Goal: Task Accomplishment & Management: Manage account settings

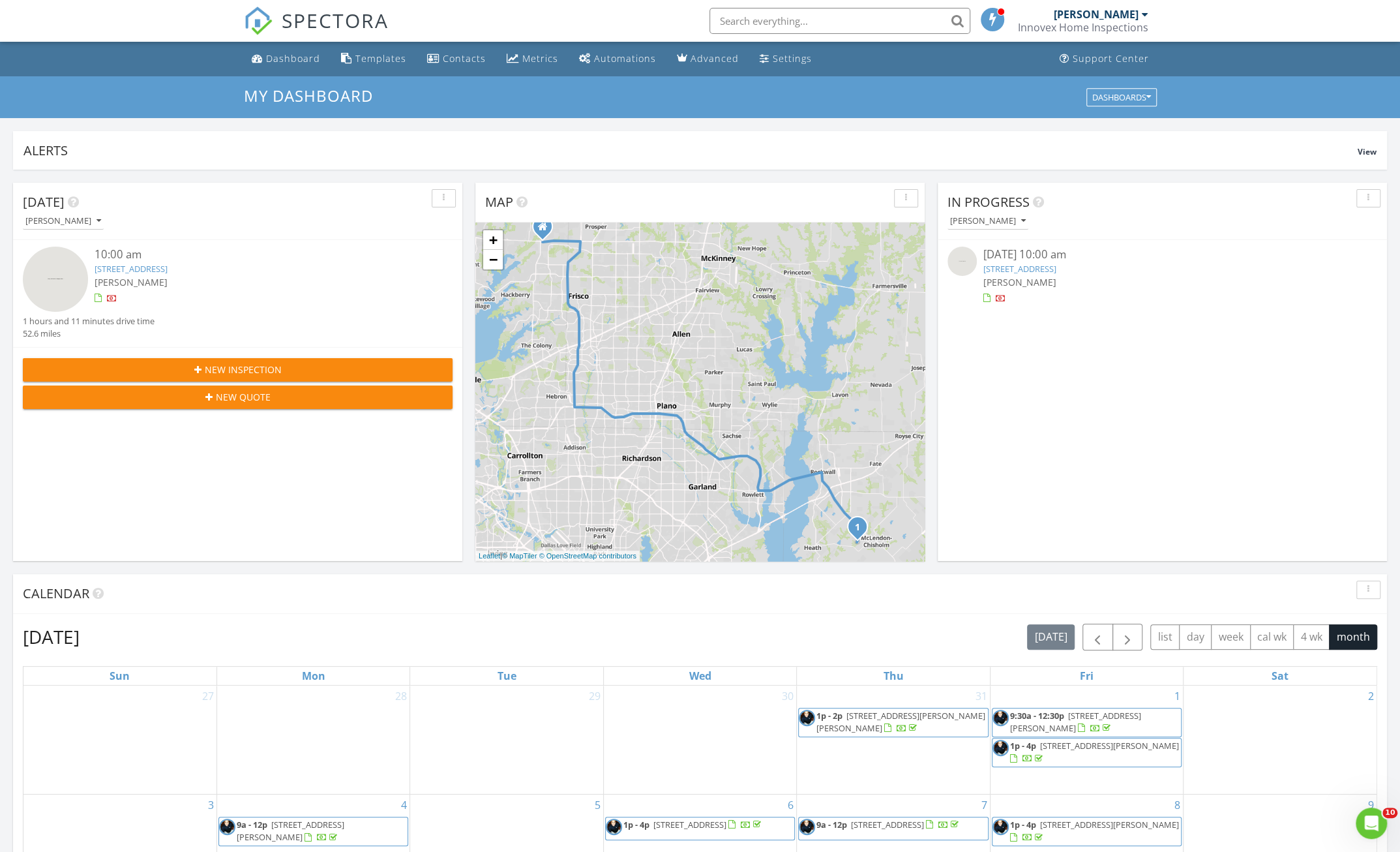
click at [1035, 266] on link "416 Estate Ln, Rockwall, TX 75032" at bounding box center [1020, 268] width 73 height 12
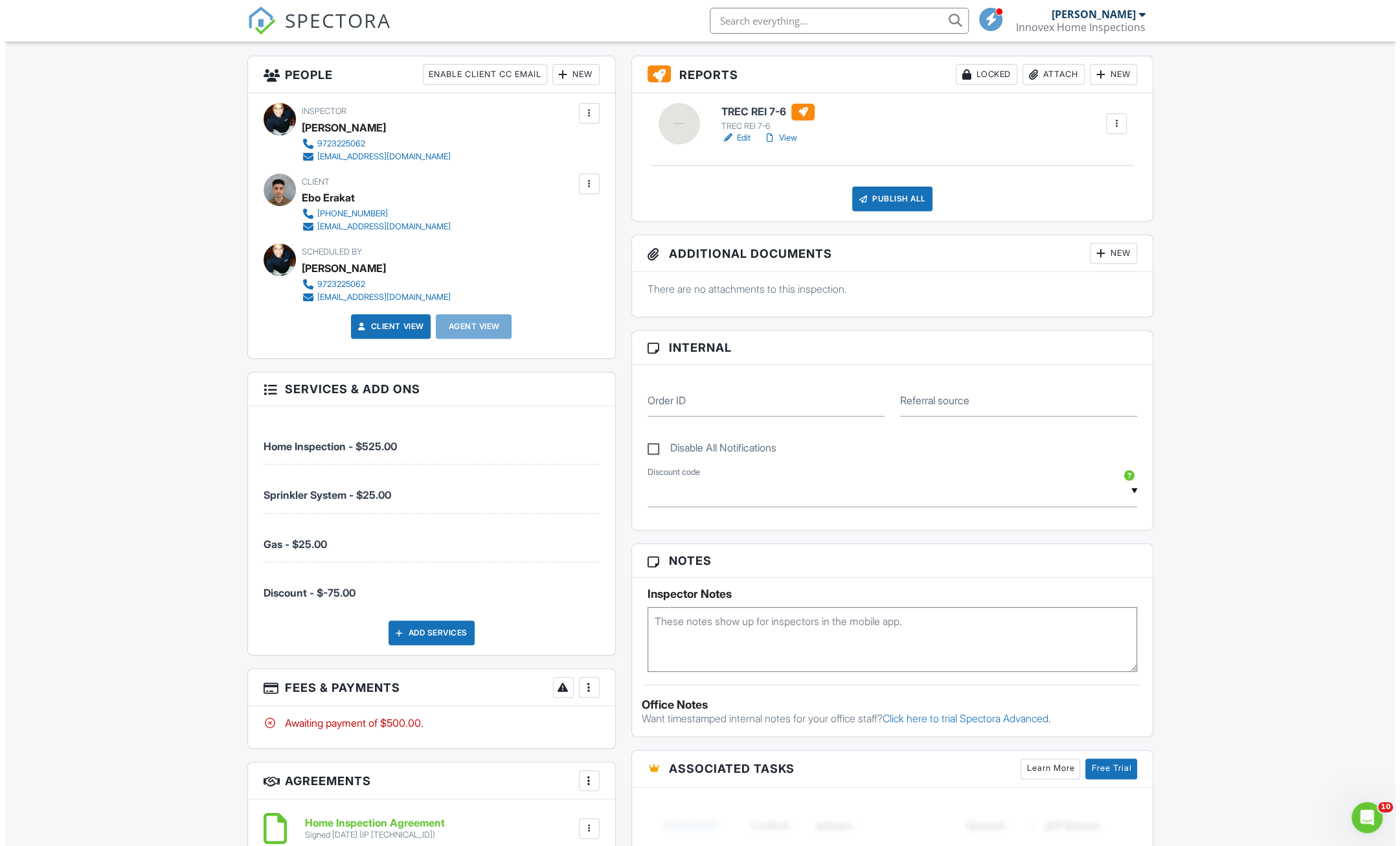
scroll to position [518, 0]
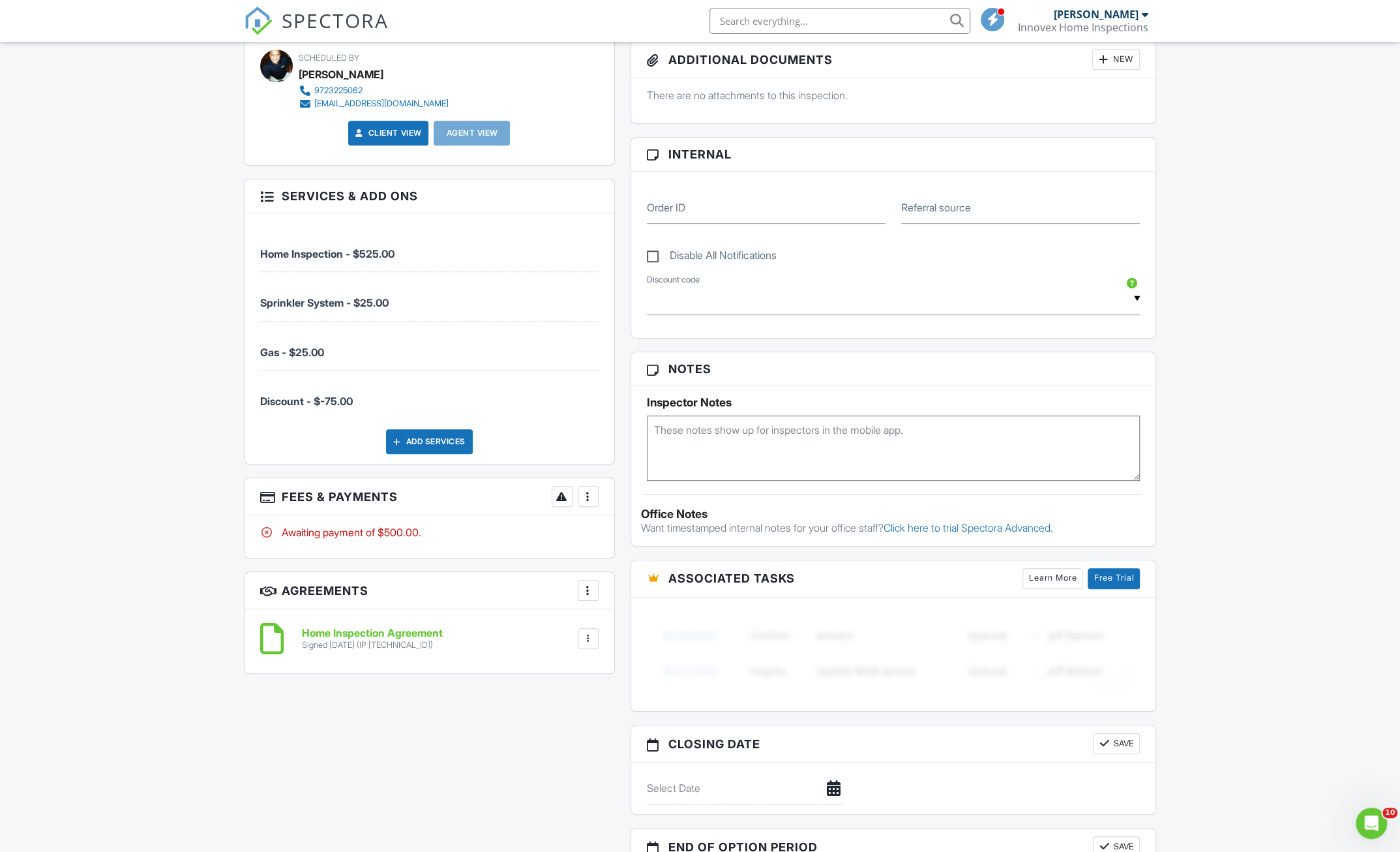
click at [586, 489] on div at bounding box center [588, 496] width 13 height 13
drag, startPoint x: 153, startPoint y: 499, endPoint x: 155, endPoint y: 491, distance: 8.2
click at [153, 499] on div "Dashboard Templates Contacts Metrics Automations Advanced Settings Support Cent…" at bounding box center [700, 378] width 1400 height 1715
click at [588, 492] on div at bounding box center [588, 496] width 13 height 13
click at [615, 529] on li "Edit Fees & Payments" at bounding box center [654, 536] width 136 height 32
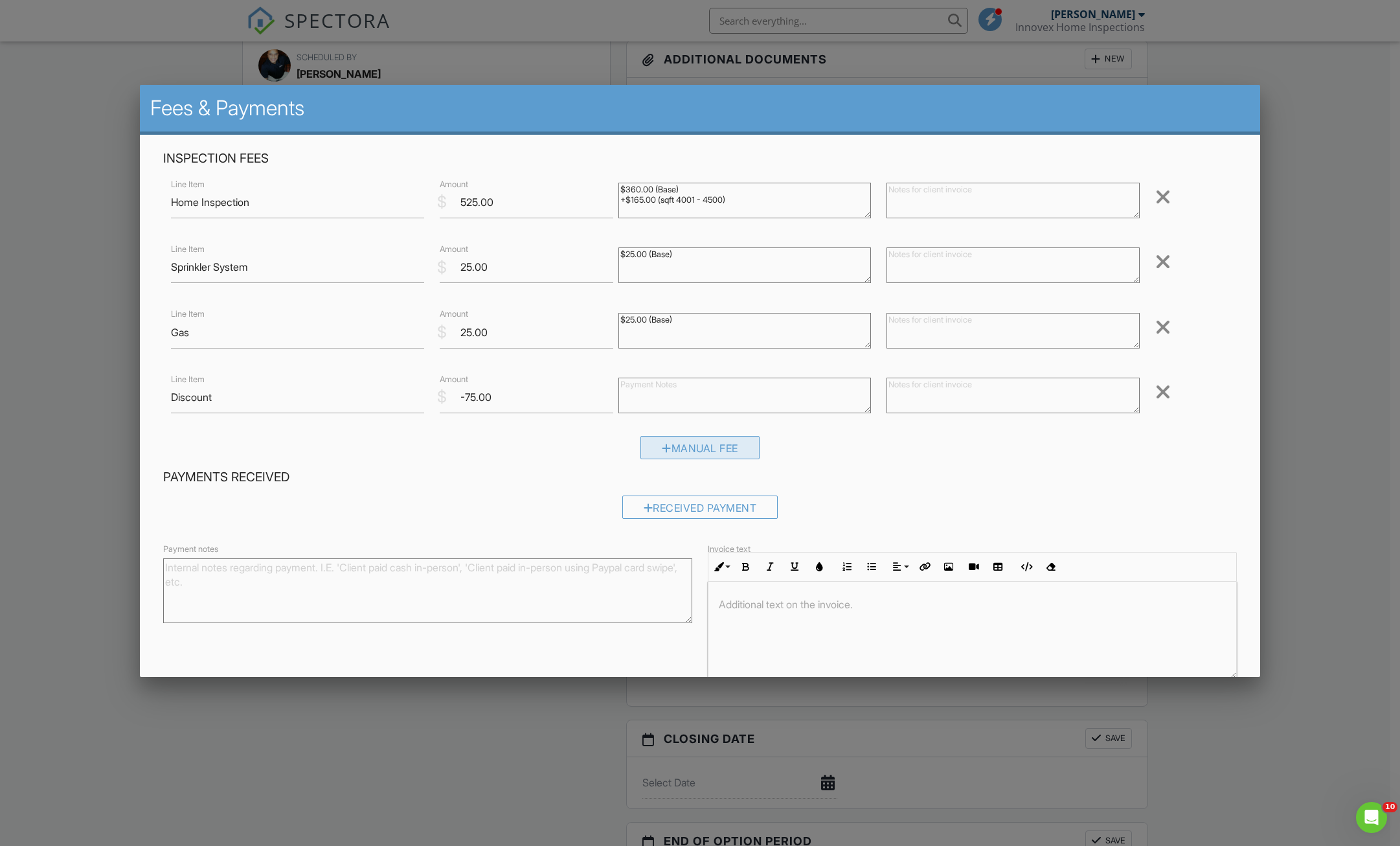
click at [662, 451] on div at bounding box center [666, 447] width 10 height 10
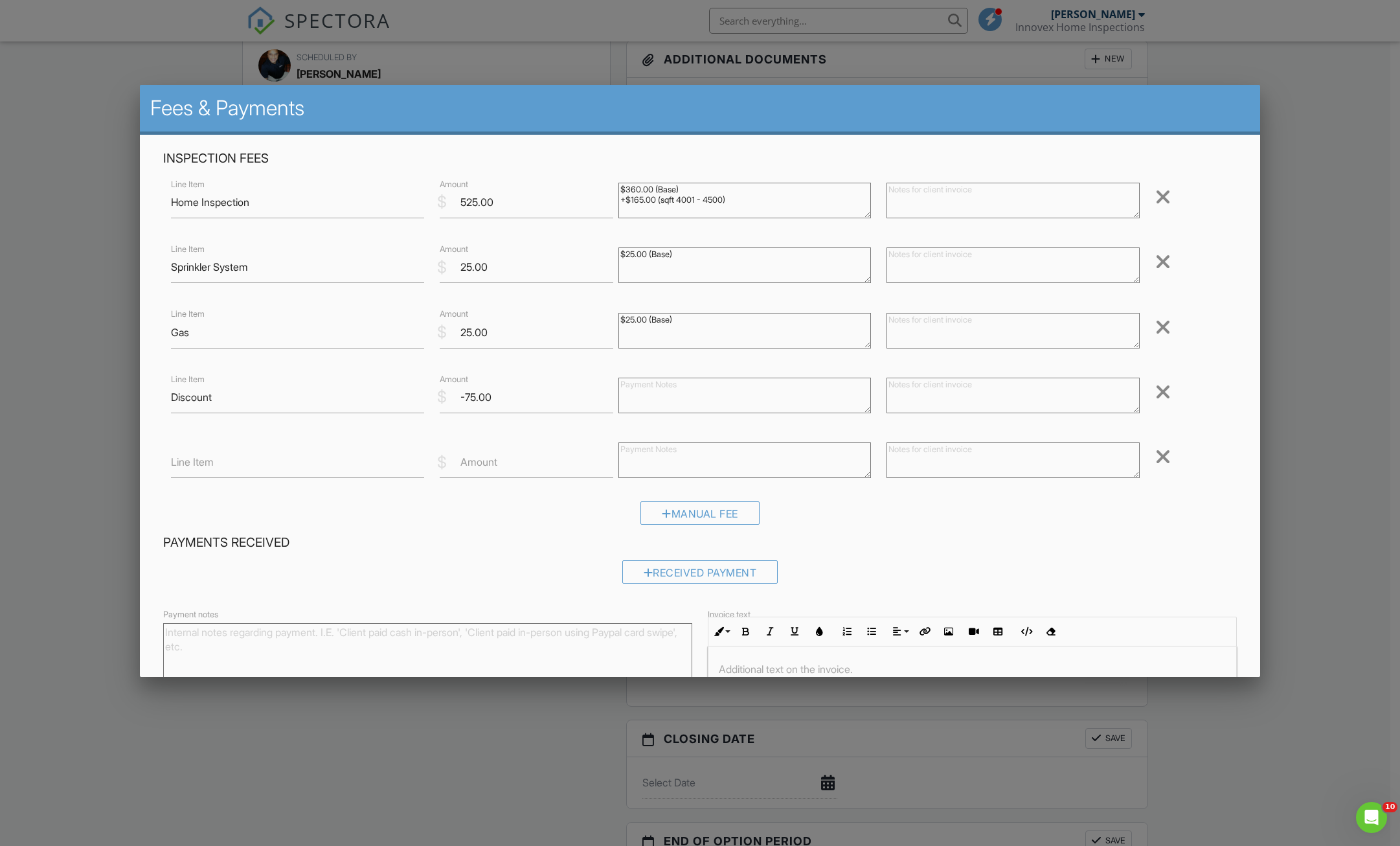
click at [208, 461] on label "Line Item" at bounding box center [192, 462] width 42 height 14
click at [208, 461] on input "Line Item" at bounding box center [297, 462] width 253 height 32
type input "Septic"
type input "100.00"
click at [467, 398] on input "-75.00" at bounding box center [526, 398] width 173 height 32
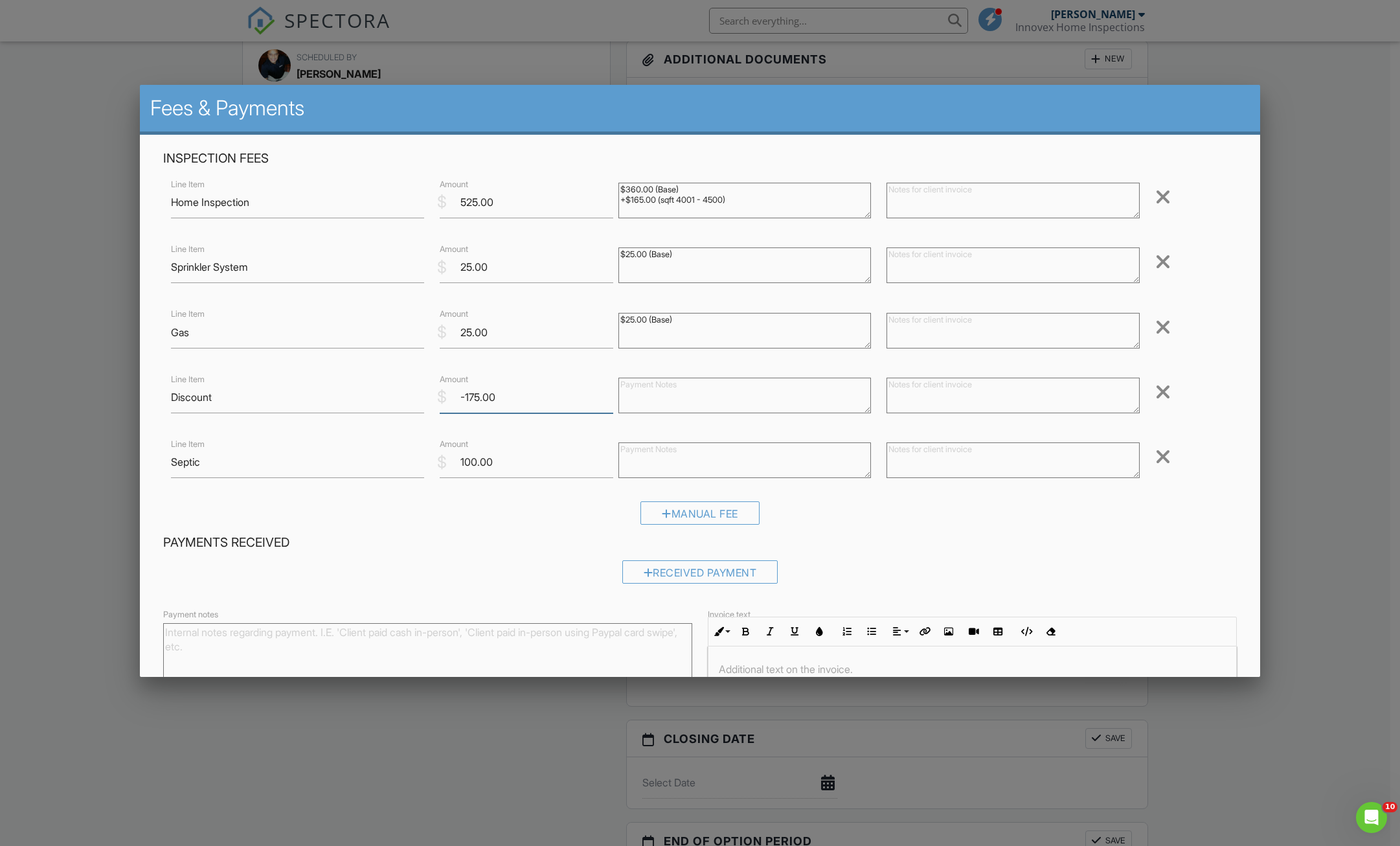
type input "-175.00"
click at [472, 525] on div "Manual Fee" at bounding box center [699, 517] width 1074 height 33
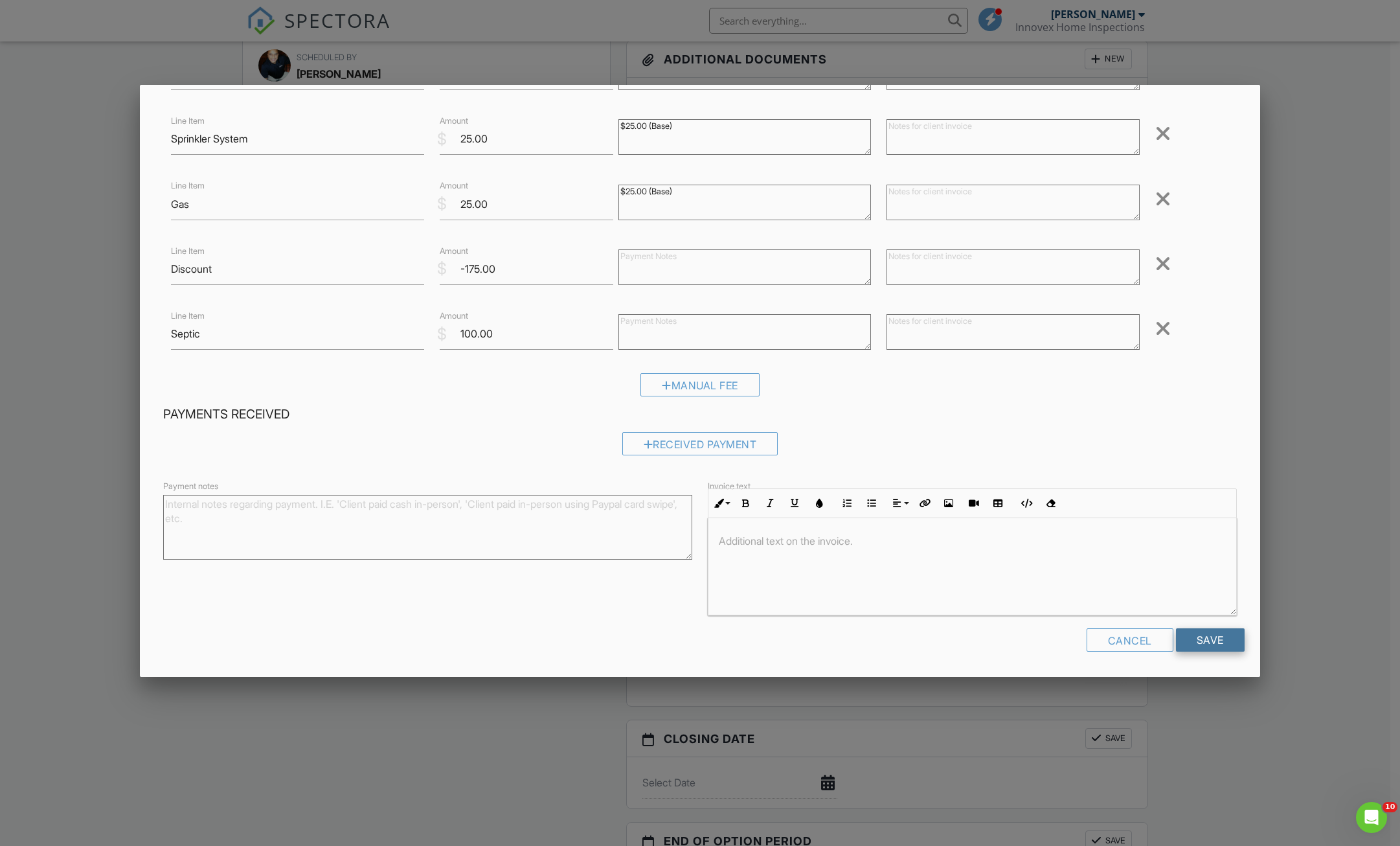
click at [1212, 647] on input "Save" at bounding box center [1210, 639] width 69 height 23
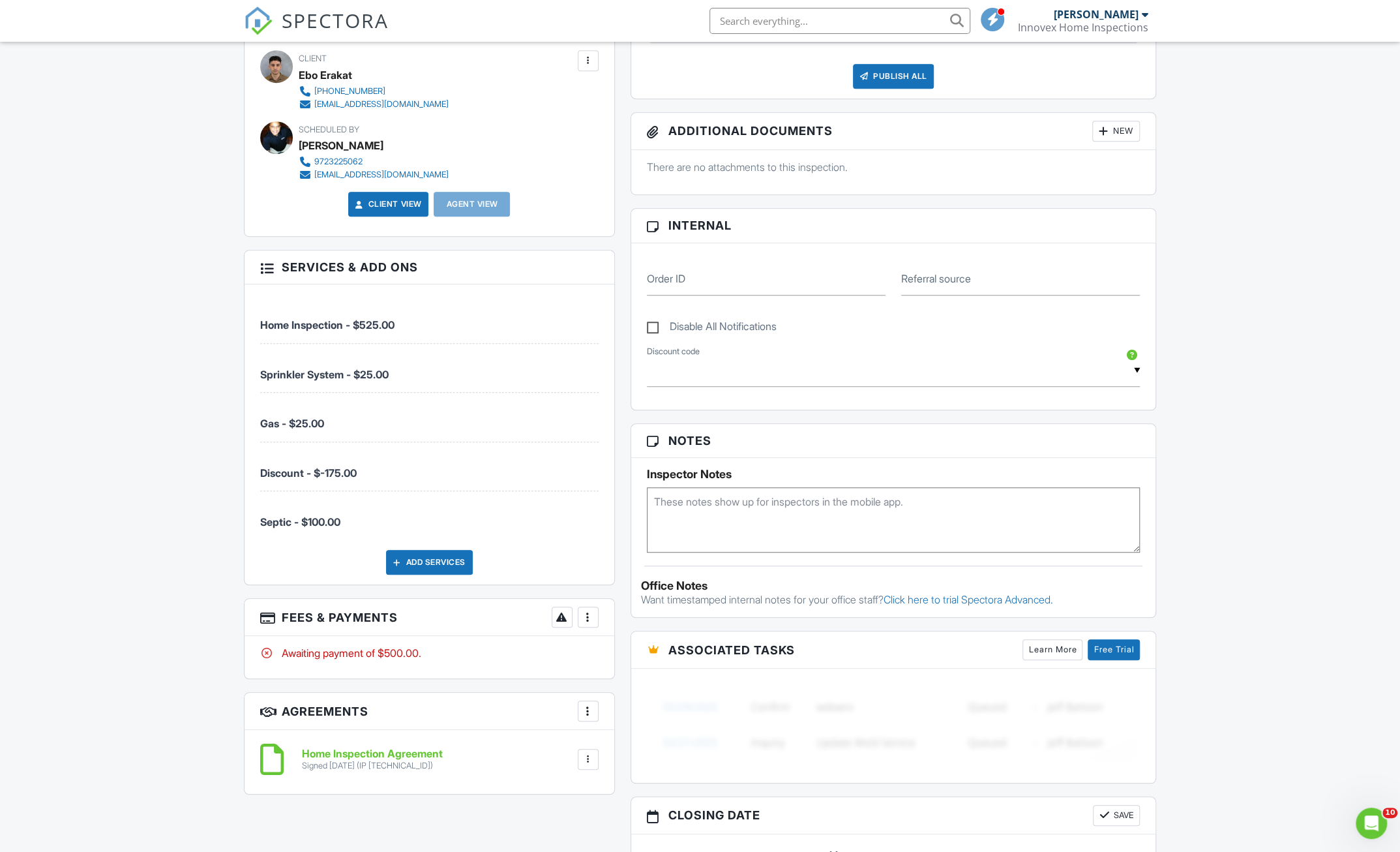
click at [587, 614] on div at bounding box center [588, 617] width 13 height 13
click at [622, 747] on div "Paid In Full" at bounding box center [654, 754] width 126 height 15
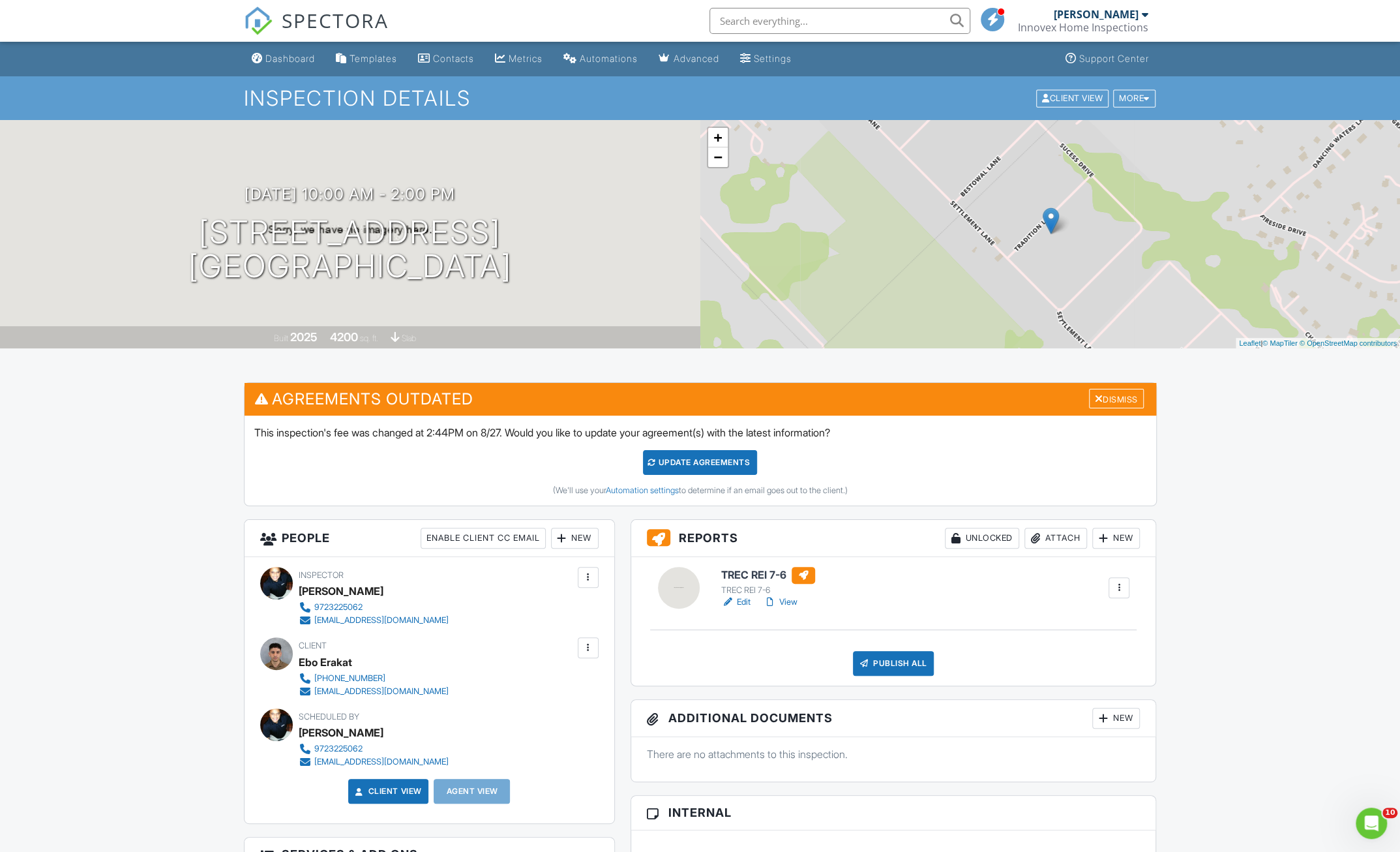
click at [748, 570] on h6 "TREC REI 7-6" at bounding box center [768, 575] width 94 height 17
